Goal: Task Accomplishment & Management: Manage account settings

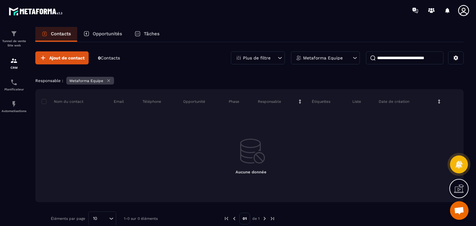
click at [55, 34] on p "Contacts" at bounding box center [61, 34] width 20 height 6
click at [14, 61] on img at bounding box center [13, 60] width 7 height 7
click at [107, 80] on icon at bounding box center [108, 81] width 2 height 2
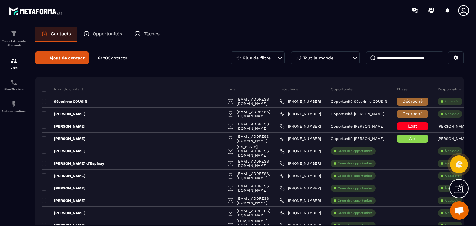
click at [61, 35] on p "Contacts" at bounding box center [61, 34] width 20 height 6
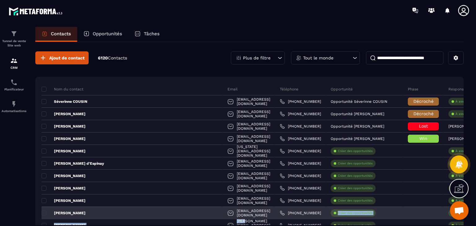
drag, startPoint x: 208, startPoint y: 224, endPoint x: 327, endPoint y: 217, distance: 118.8
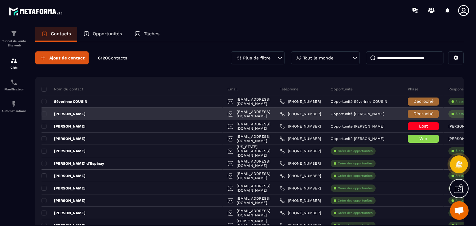
click at [456, 115] on p "À associe" at bounding box center [462, 114] width 15 height 4
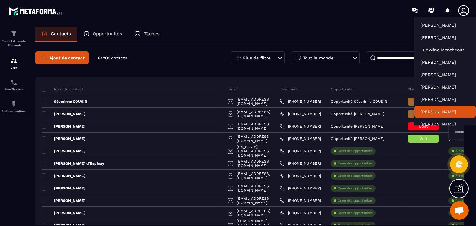
scroll to position [0, 0]
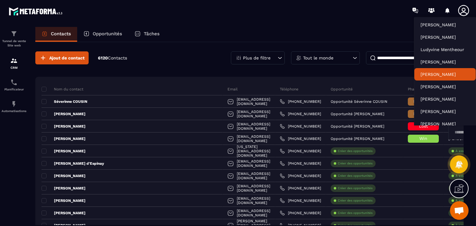
click at [438, 74] on p "[PERSON_NAME]" at bounding box center [444, 74] width 49 height 6
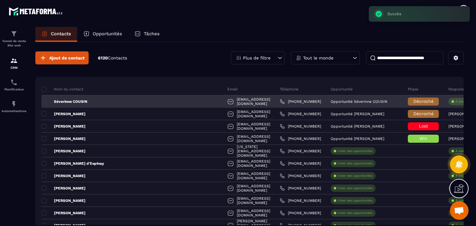
click at [456, 101] on p "À associe" at bounding box center [462, 101] width 15 height 4
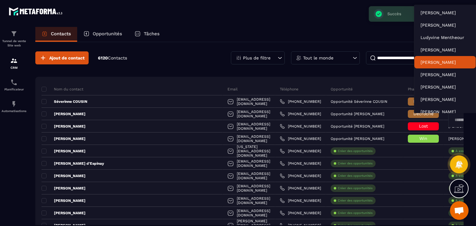
click at [441, 60] on p "[PERSON_NAME]" at bounding box center [444, 62] width 49 height 6
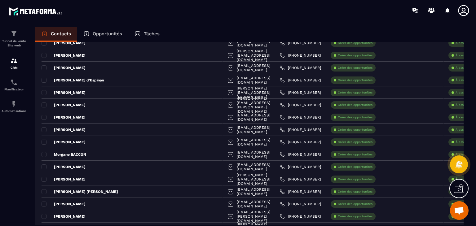
scroll to position [0, 0]
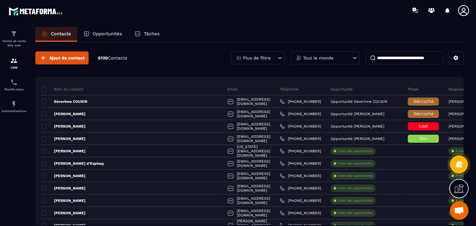
click at [356, 58] on icon at bounding box center [355, 58] width 4 height 2
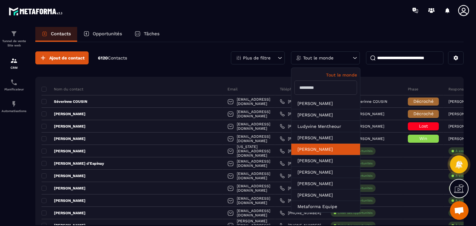
click at [313, 151] on li "[PERSON_NAME]" at bounding box center [325, 149] width 69 height 11
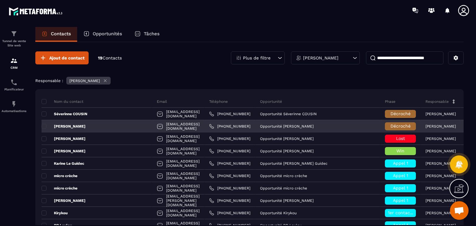
click at [467, 125] on icon at bounding box center [469, 126] width 4 height 4
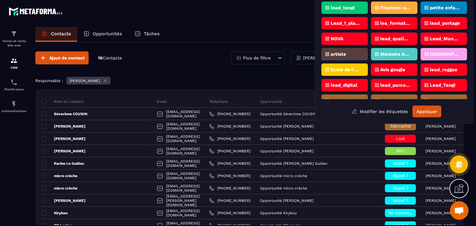
click at [392, 21] on p "lea_formateur" at bounding box center [395, 23] width 30 height 4
click at [449, 23] on p "lead_portage" at bounding box center [445, 23] width 30 height 4
click at [427, 110] on button "Appliquer" at bounding box center [426, 112] width 29 height 12
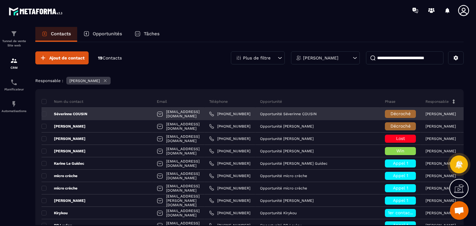
click at [425, 114] on p "[PERSON_NAME]" at bounding box center [440, 114] width 30 height 4
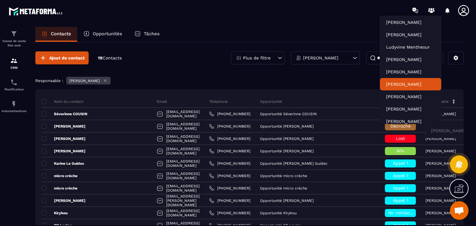
scroll to position [2, 0]
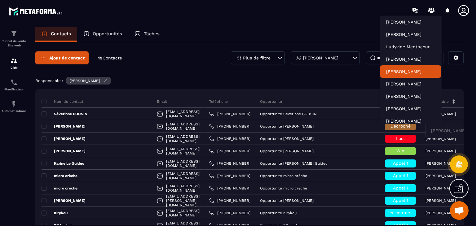
click at [395, 72] on p "[PERSON_NAME]" at bounding box center [410, 71] width 49 height 6
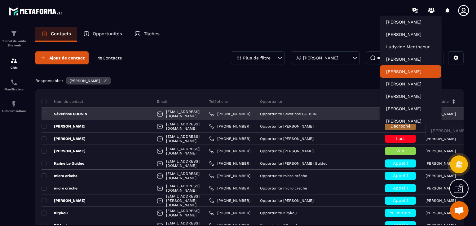
click at [429, 131] on input "Search for option" at bounding box center [453, 131] width 48 height 7
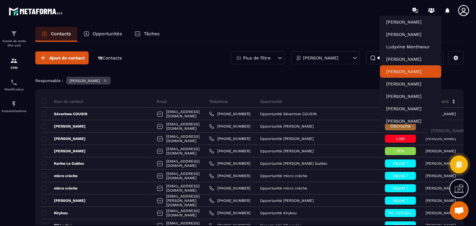
click at [345, 78] on div "Responsable : [PERSON_NAME]" at bounding box center [249, 81] width 428 height 9
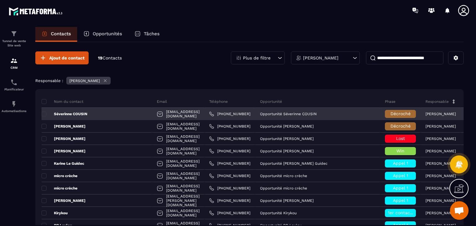
click at [468, 113] on icon at bounding box center [469, 114] width 2 height 2
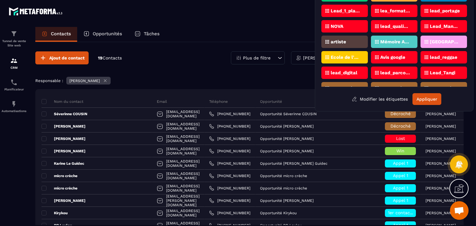
click at [390, 10] on p "lea_formateur" at bounding box center [395, 11] width 30 height 4
click at [426, 97] on button "Appliquer" at bounding box center [426, 99] width 29 height 12
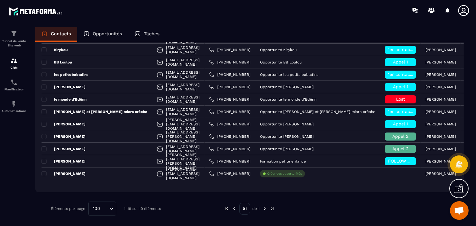
scroll to position [0, 0]
